Goal: Task Accomplishment & Management: Manage account settings

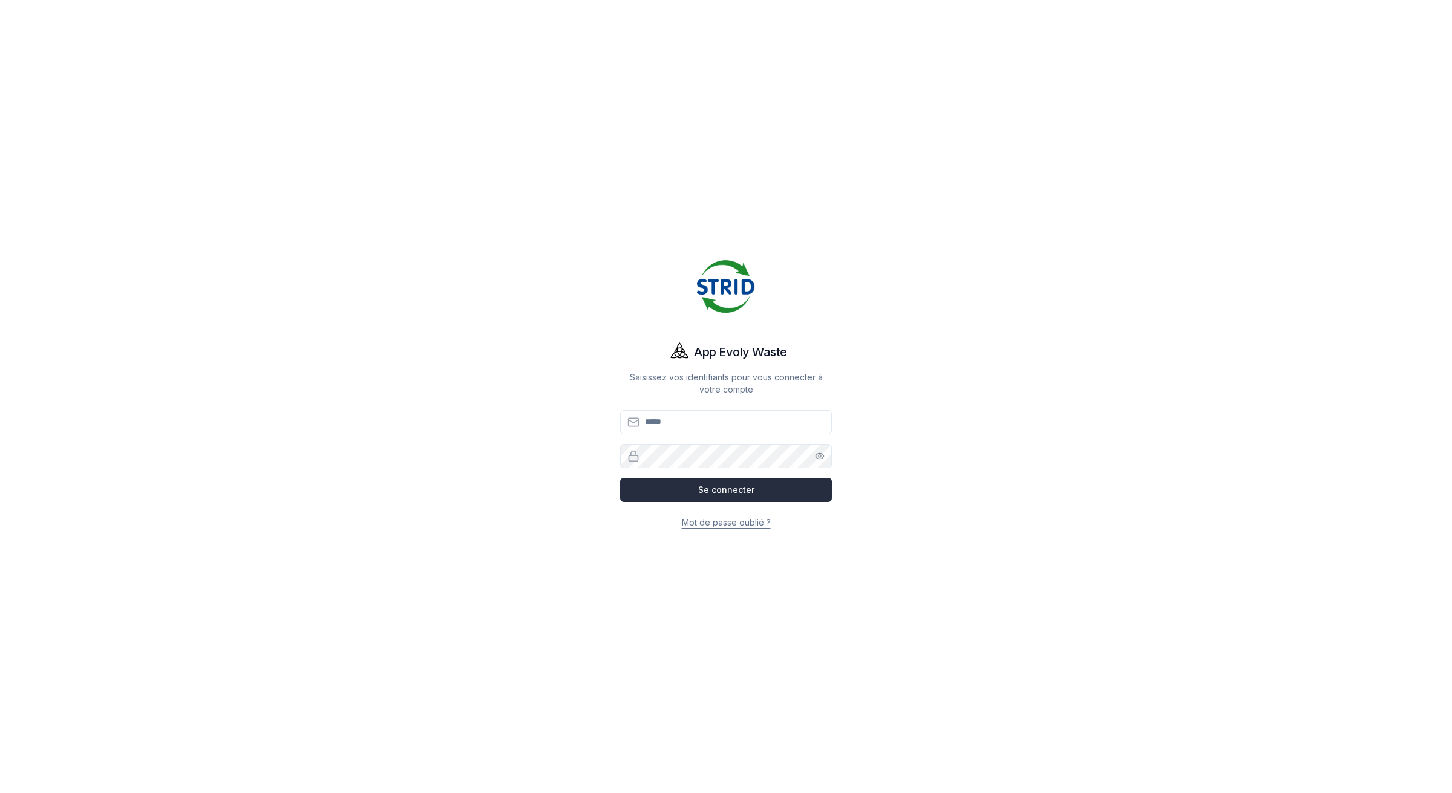
type input "**********"
click at [802, 495] on button "Se connecter" at bounding box center [726, 490] width 212 height 24
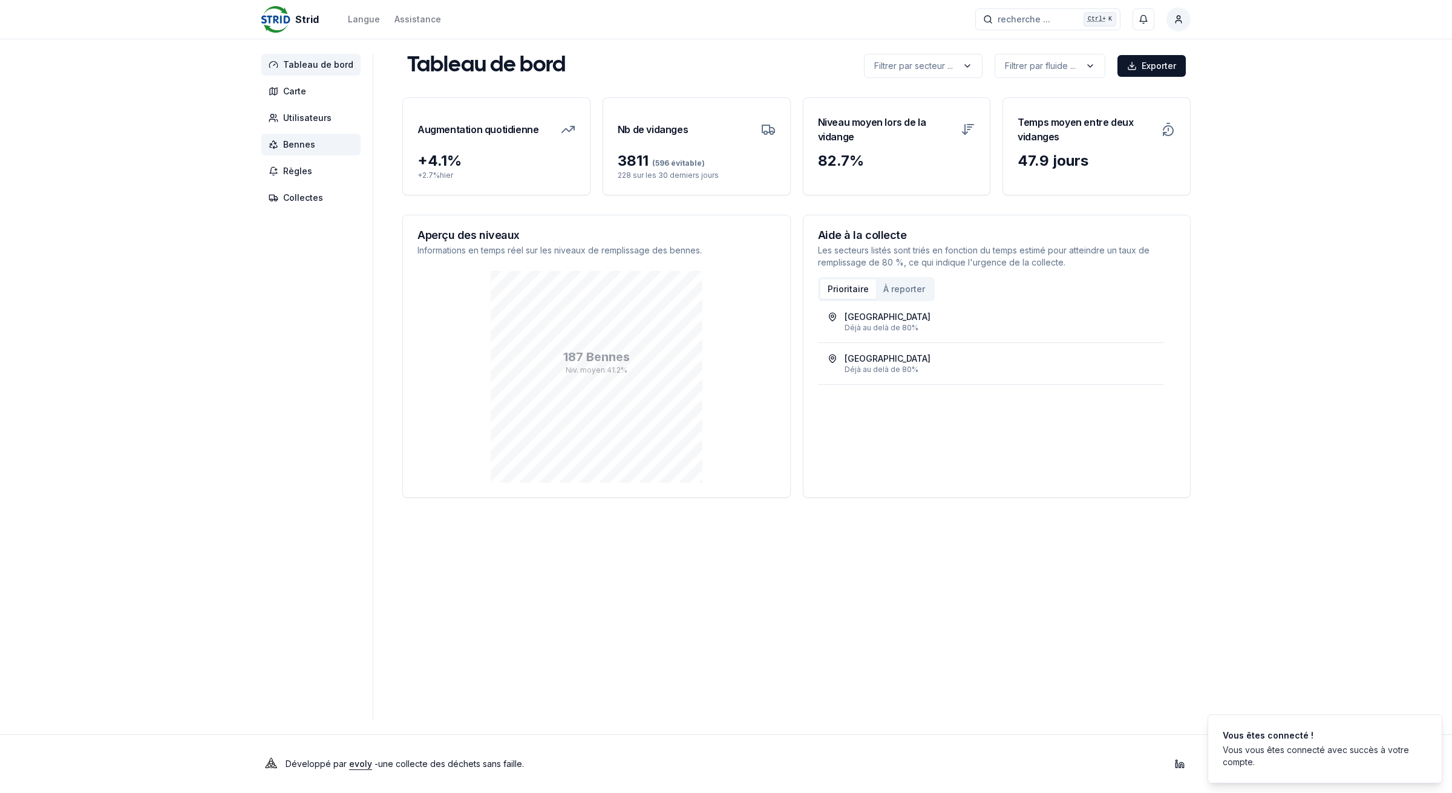
click at [336, 145] on span "Bennes" at bounding box center [310, 145] width 99 height 22
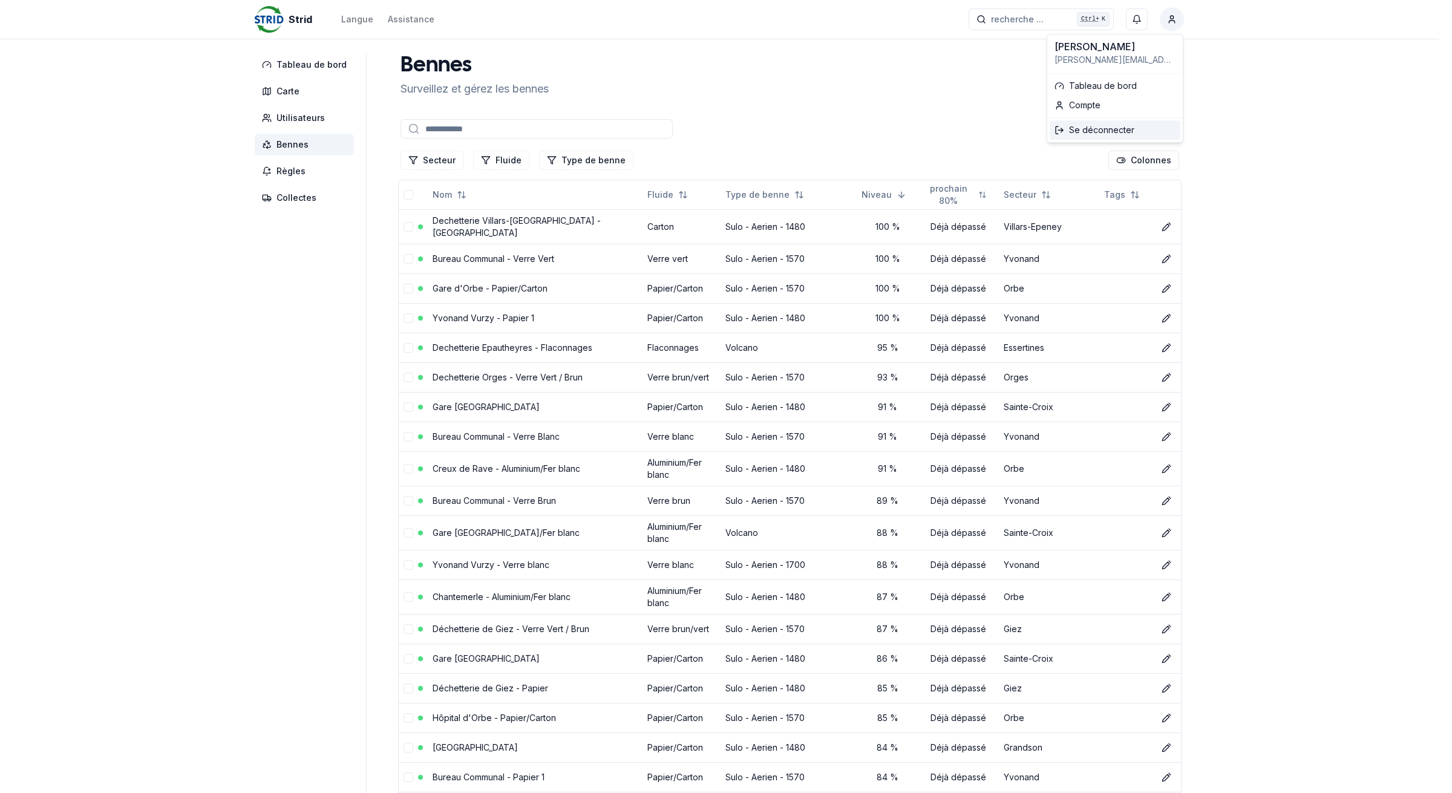
click at [1117, 131] on div "Se déconnecter" at bounding box center [1115, 129] width 131 height 19
